Goal: Navigation & Orientation: Find specific page/section

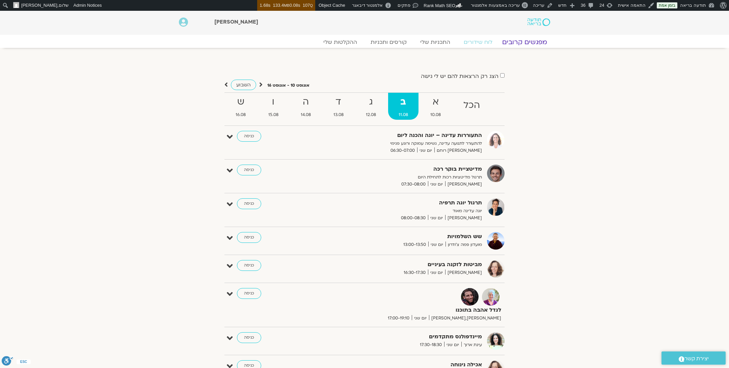
click at [523, 39] on link "מפגשים קרובים" at bounding box center [524, 42] width 61 height 8
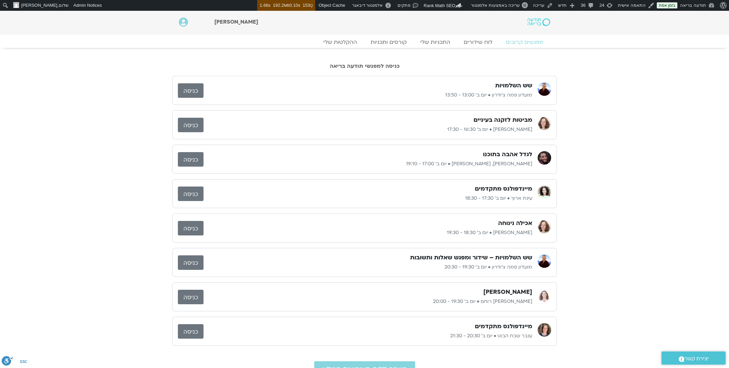
click at [539, 21] on img at bounding box center [538, 22] width 23 height 8
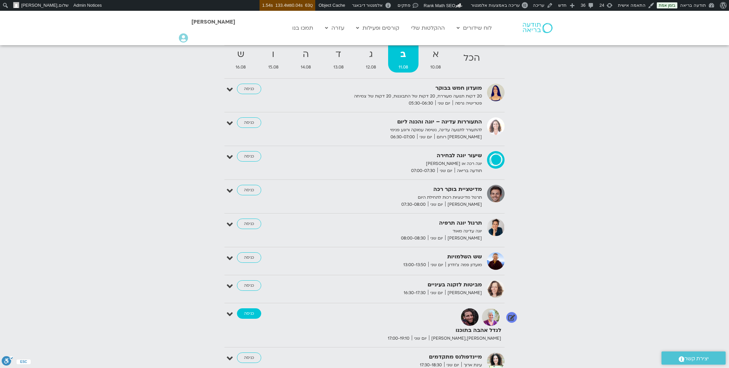
scroll to position [760, 0]
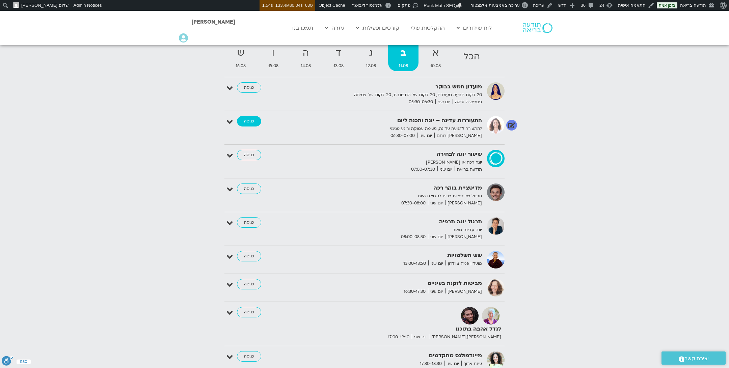
click at [249, 120] on link "כניסה" at bounding box center [249, 121] width 24 height 11
